Goal: Transaction & Acquisition: Purchase product/service

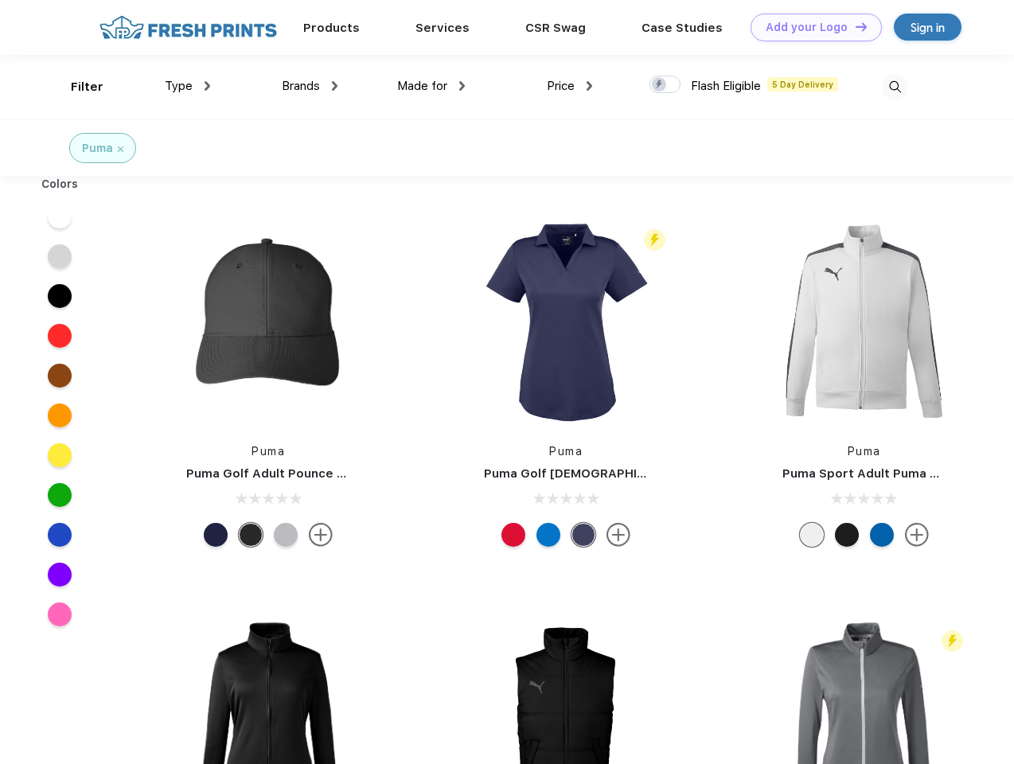
click at [811, 27] on link "Add your Logo Design Tool" at bounding box center [816, 28] width 131 height 28
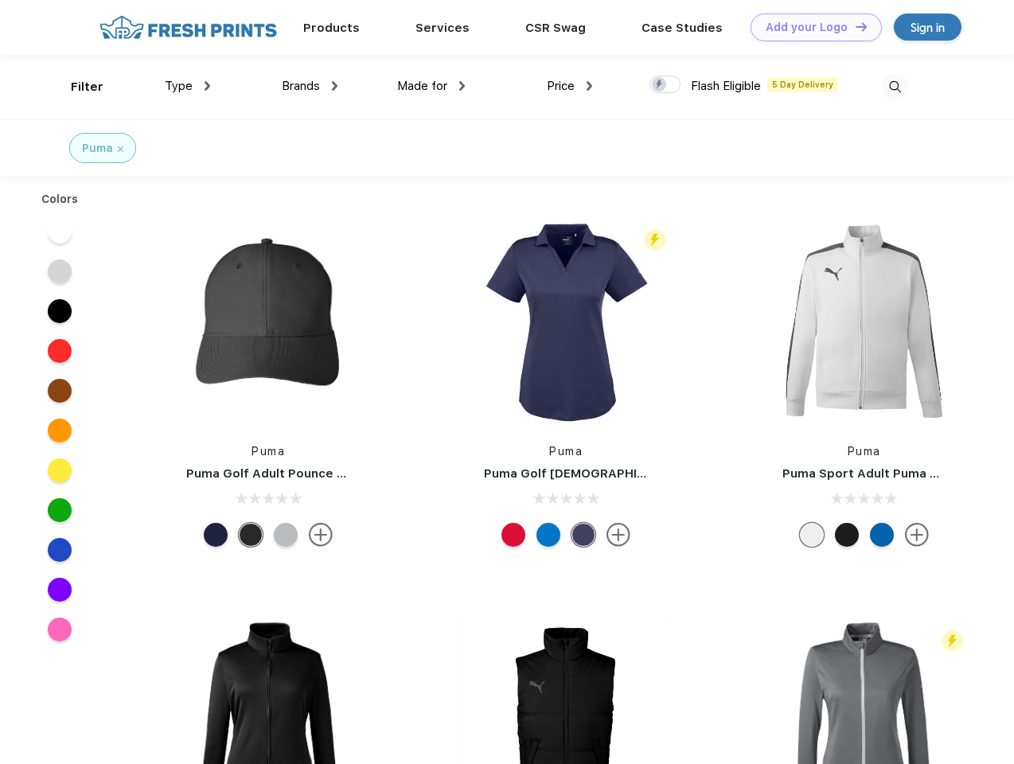
click at [0, 0] on div "Design Tool" at bounding box center [0, 0] width 0 height 0
click at [854, 26] on link "Add your Logo Design Tool" at bounding box center [816, 28] width 131 height 28
click at [76, 87] on div "Filter" at bounding box center [87, 87] width 33 height 18
click at [188, 86] on span "Type" at bounding box center [179, 86] width 28 height 14
click at [310, 86] on span "Brands" at bounding box center [301, 86] width 38 height 14
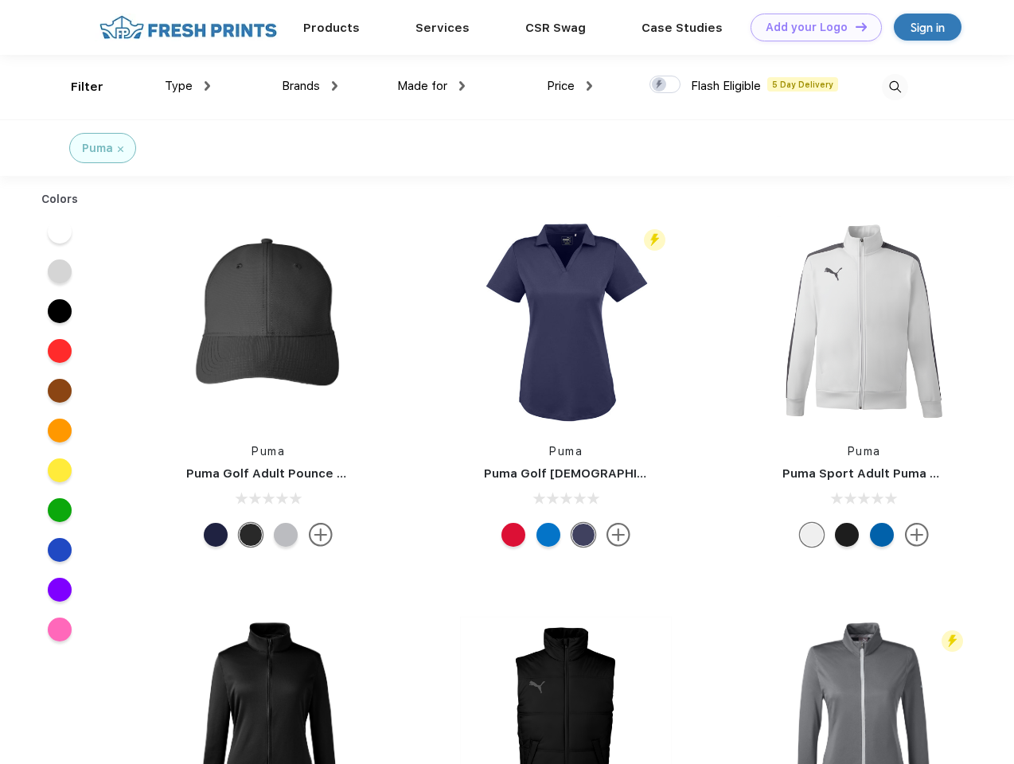
click at [432, 86] on span "Made for" at bounding box center [422, 86] width 50 height 14
click at [570, 86] on span "Price" at bounding box center [561, 86] width 28 height 14
click at [666, 85] on div at bounding box center [665, 85] width 31 height 18
click at [660, 85] on input "checkbox" at bounding box center [655, 80] width 10 height 10
click at [895, 87] on img at bounding box center [895, 87] width 26 height 26
